Goal: Check status: Check status

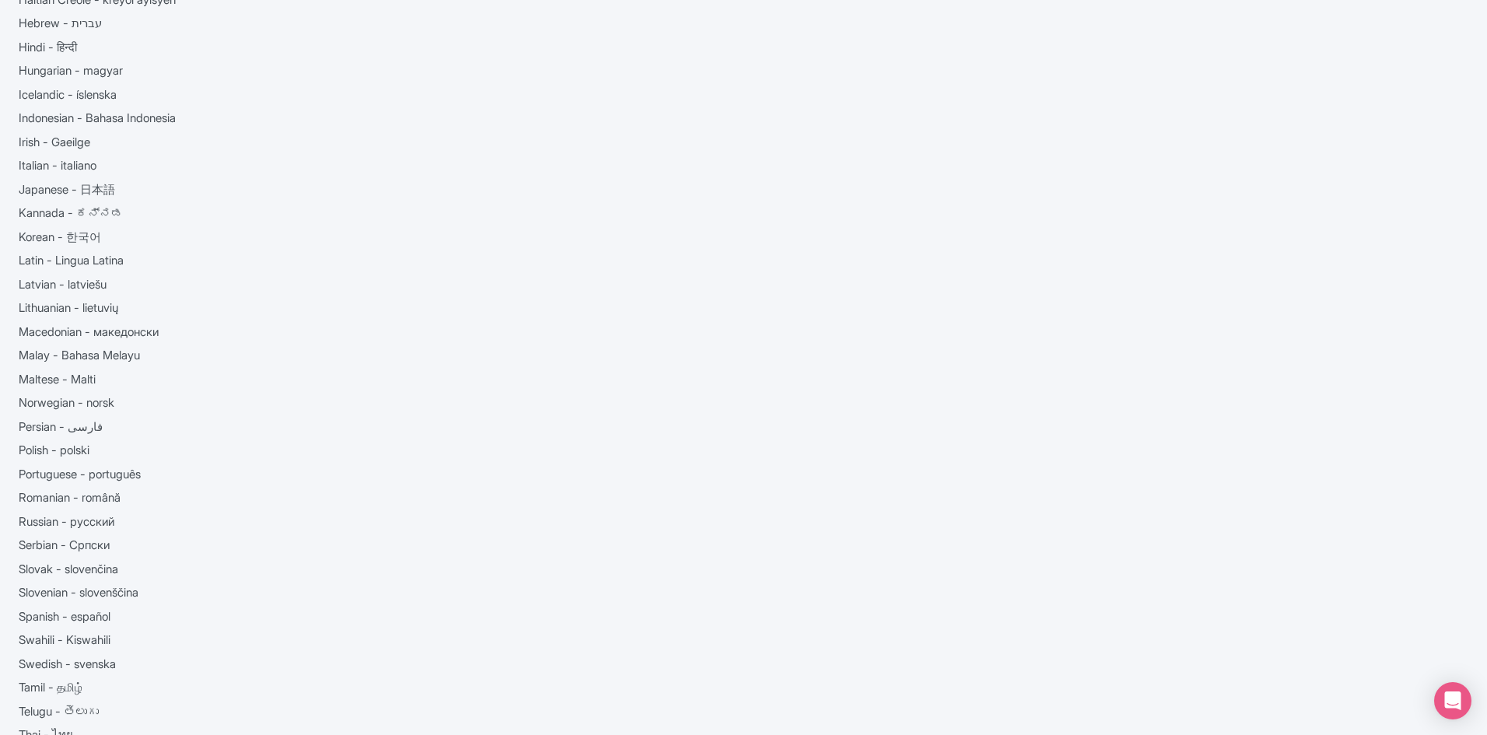
scroll to position [233, 0]
